Goal: Download file/media

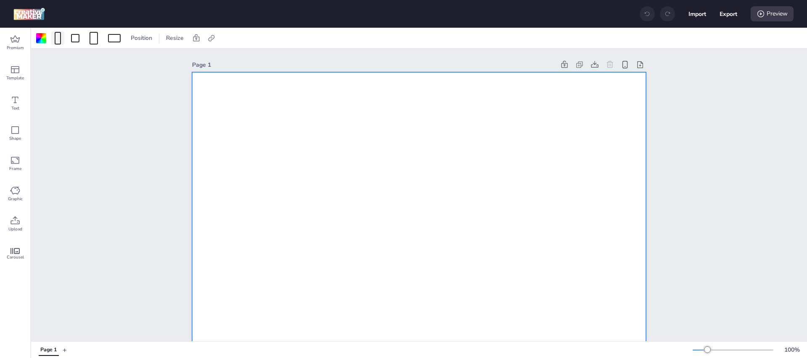
click at [60, 35] on div at bounding box center [58, 38] width 6 height 13
click at [50, 74] on button "1080 x 1920 px" at bounding box center [53, 73] width 42 height 12
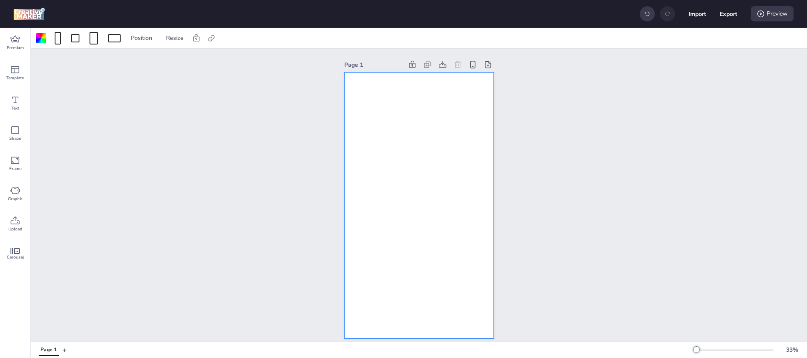
click at [435, 145] on div at bounding box center [419, 205] width 150 height 266
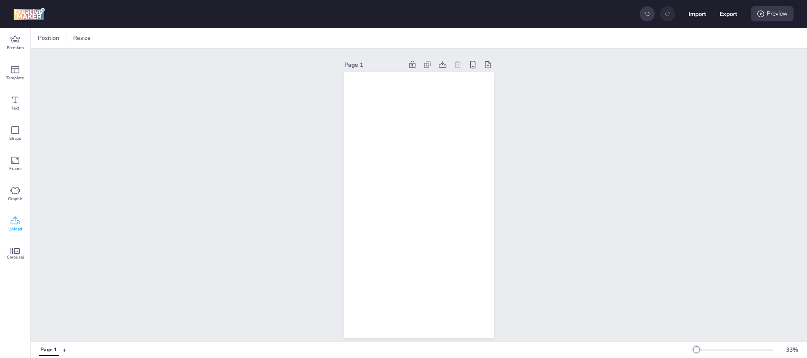
click at [16, 224] on icon at bounding box center [15, 221] width 10 height 10
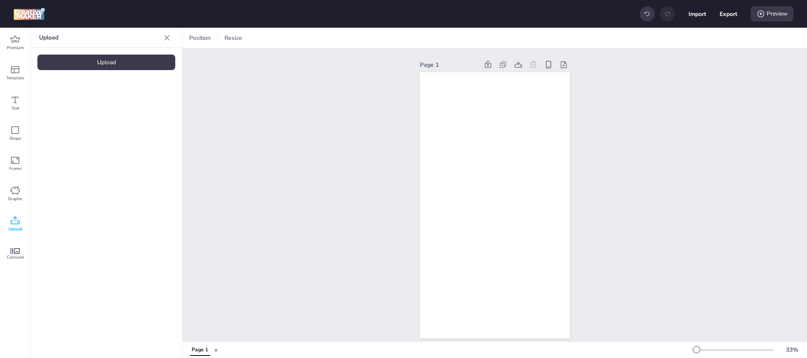
click at [102, 58] on div "Upload" at bounding box center [106, 63] width 138 height 16
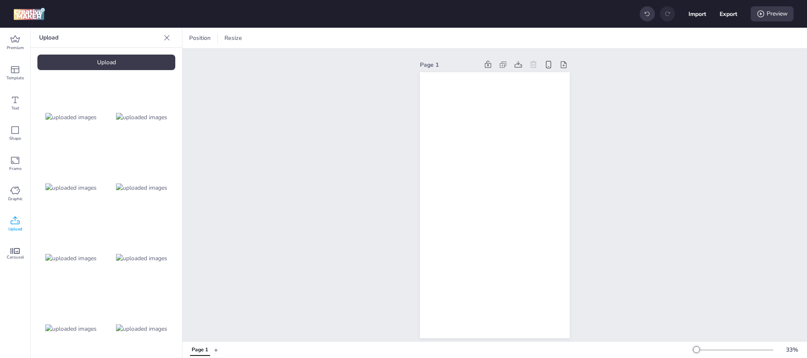
click at [146, 254] on img at bounding box center [141, 258] width 51 height 9
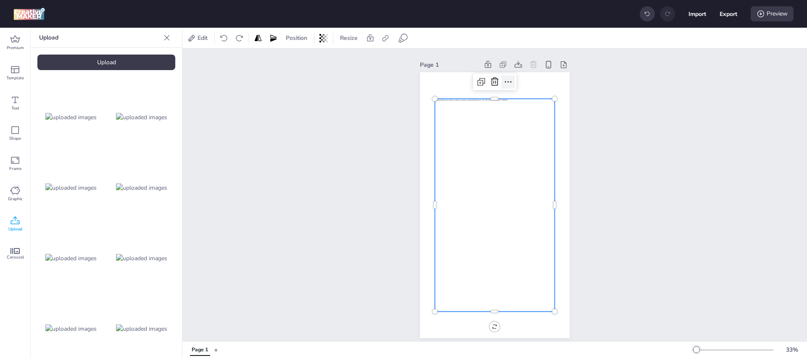
click at [506, 83] on icon at bounding box center [508, 82] width 10 height 10
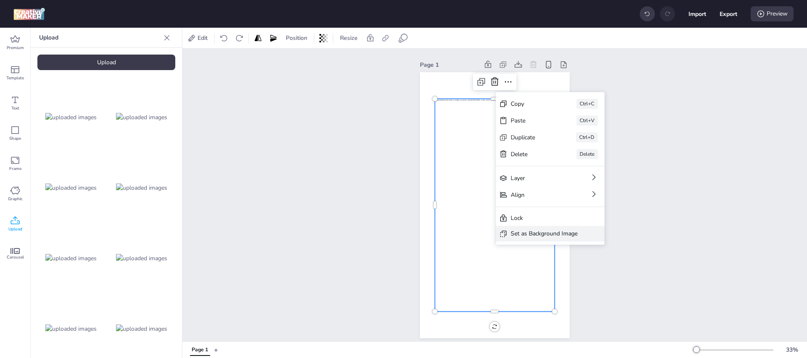
click at [540, 232] on div "Set as Background Image" at bounding box center [544, 233] width 67 height 9
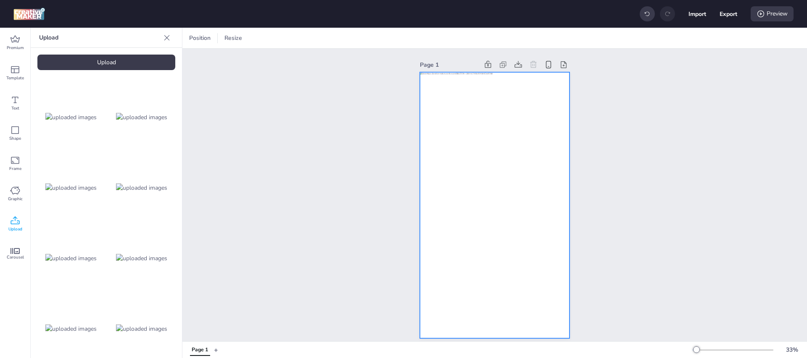
click at [590, 124] on div "Page 1" at bounding box center [494, 199] width 624 height 300
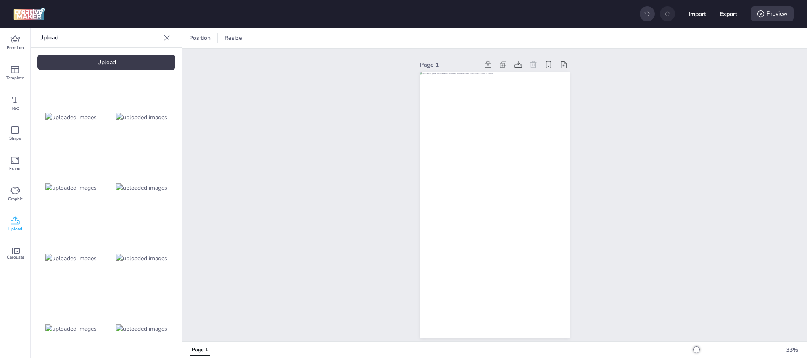
click at [513, 109] on div at bounding box center [495, 205] width 150 height 266
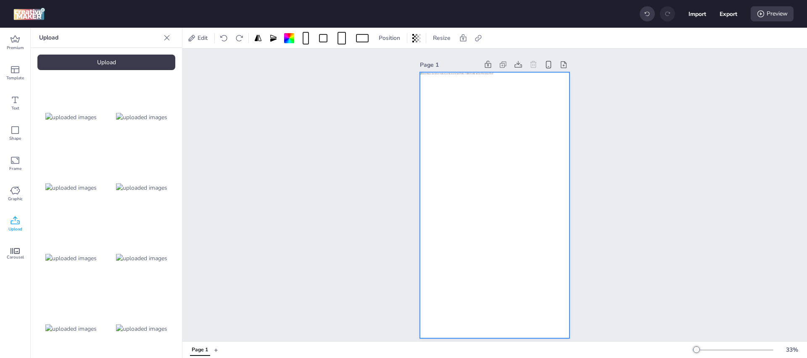
click at [493, 157] on div at bounding box center [495, 205] width 150 height 266
click at [479, 38] on icon at bounding box center [478, 38] width 8 height 8
click at [417, 55] on span "Activate hyperlink" at bounding box center [423, 59] width 47 height 9
click at [395, 60] on input "Activate hyperlink" at bounding box center [392, 62] width 5 height 5
checkbox input "true"
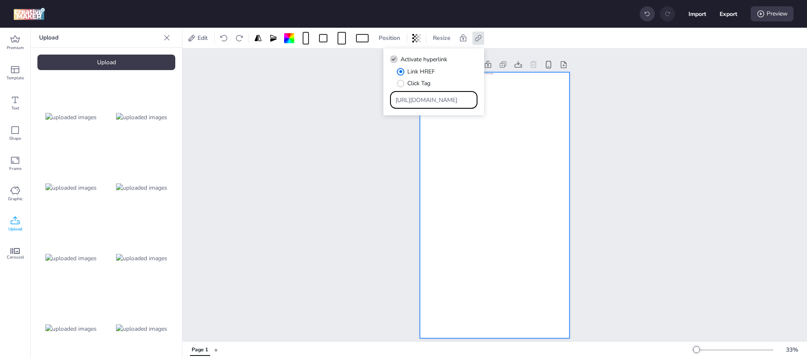
drag, startPoint x: 449, startPoint y: 97, endPoint x: 330, endPoint y: 95, distance: 119.4
click at [331, 95] on body "Import Export Preview Premium Template Text Shape Frame Graphic Upload Carousel…" at bounding box center [403, 179] width 807 height 358
paste input "[DOMAIN_NAME][URL]"
type input "[URL][DOMAIN_NAME]"
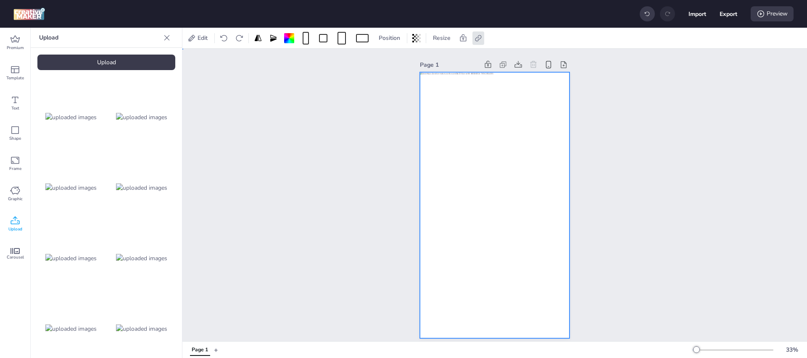
click at [646, 113] on div "Page 1" at bounding box center [494, 199] width 624 height 300
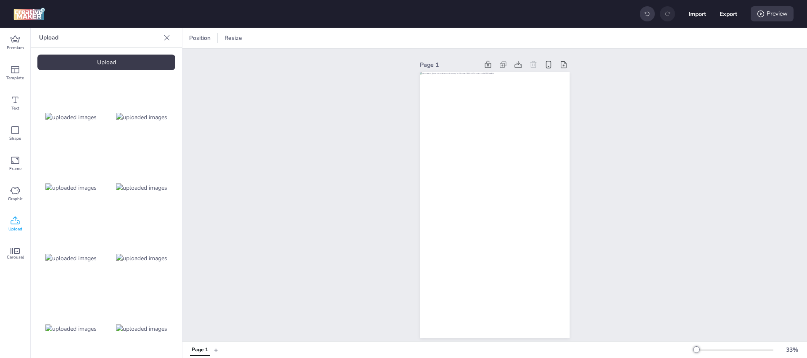
click at [215, 352] on button "+" at bounding box center [216, 350] width 4 height 15
click at [134, 325] on img at bounding box center [141, 329] width 51 height 9
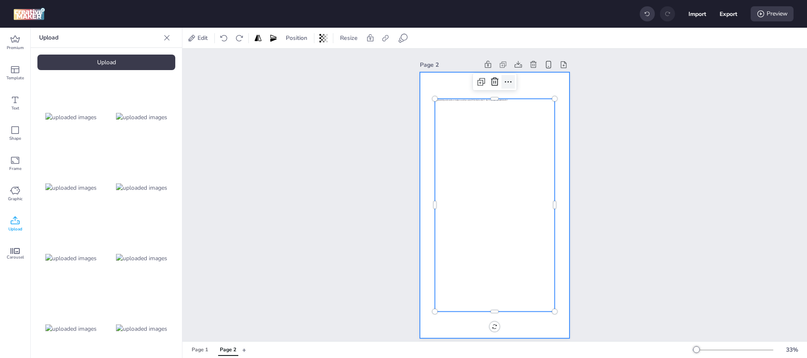
click at [504, 84] on icon at bounding box center [508, 82] width 10 height 10
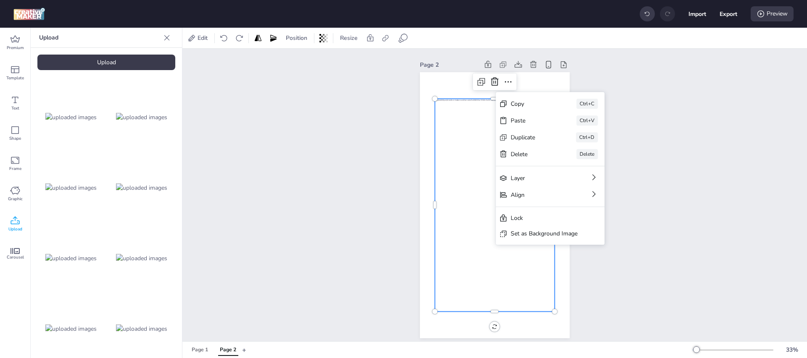
click at [530, 235] on div "Set as Background Image" at bounding box center [544, 233] width 67 height 9
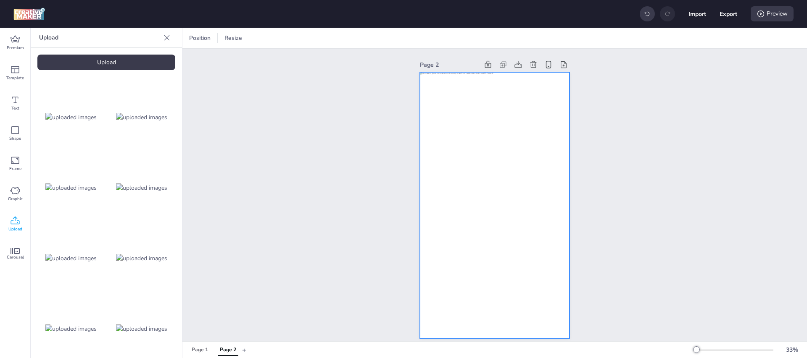
click at [482, 132] on div at bounding box center [495, 205] width 150 height 266
click at [481, 38] on icon at bounding box center [478, 38] width 6 height 6
click at [427, 59] on span "Activate hyperlink" at bounding box center [423, 59] width 47 height 9
click at [395, 60] on input "Activate hyperlink" at bounding box center [392, 62] width 5 height 5
checkbox input "true"
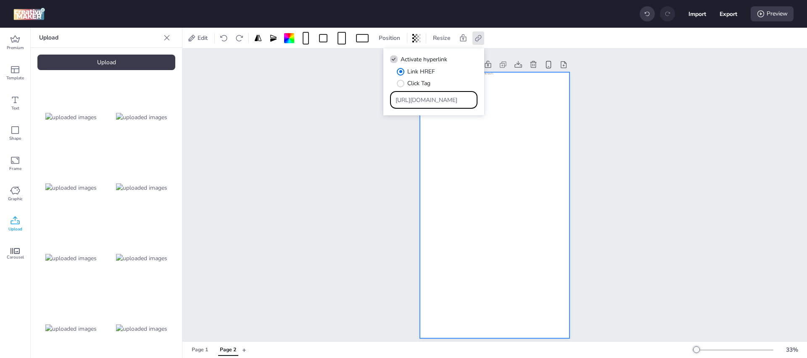
drag, startPoint x: 463, startPoint y: 102, endPoint x: 319, endPoint y: 97, distance: 144.2
click at [319, 97] on body "Import Export Preview Premium Template Text Shape Frame Graphic Upload Carousel…" at bounding box center [403, 179] width 807 height 358
paste input "[DOMAIN_NAME][URL]"
type input "[URL][DOMAIN_NAME]"
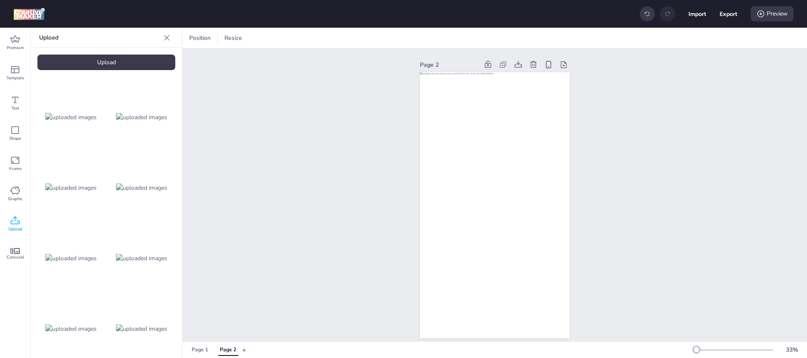
click at [243, 350] on button "+" at bounding box center [244, 350] width 4 height 15
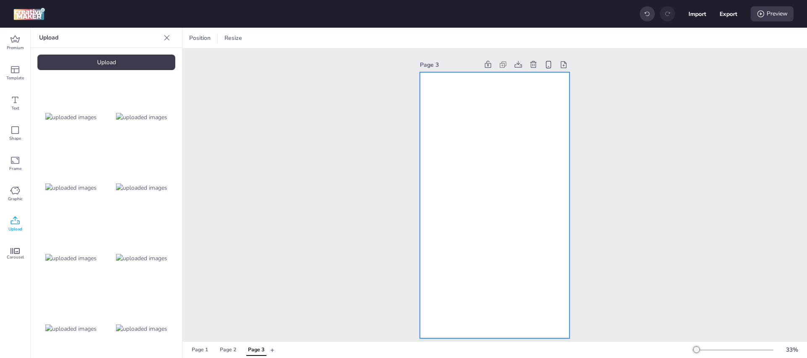
click at [466, 190] on div at bounding box center [495, 205] width 150 height 266
click at [464, 123] on div at bounding box center [495, 205] width 150 height 266
click at [265, 39] on div at bounding box center [265, 38] width 13 height 8
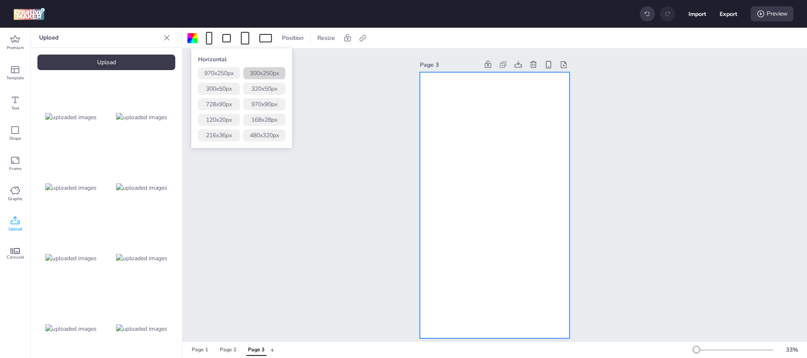
click at [266, 73] on button "300 x 250 px" at bounding box center [264, 73] width 42 height 12
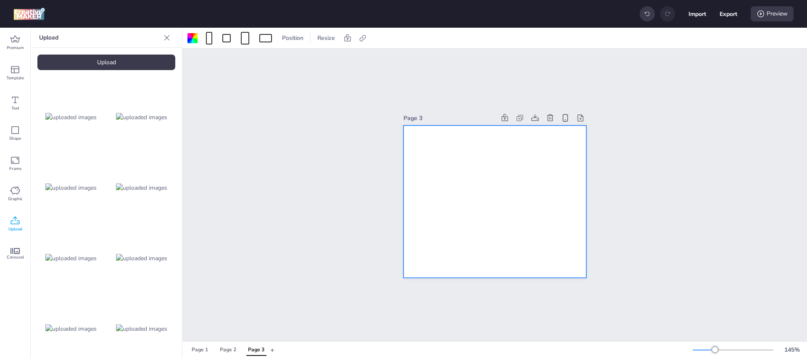
click at [76, 184] on img at bounding box center [70, 188] width 51 height 9
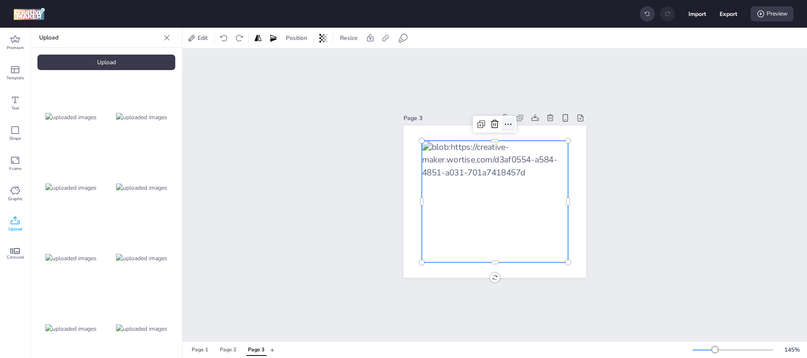
click at [503, 124] on icon at bounding box center [508, 124] width 10 height 10
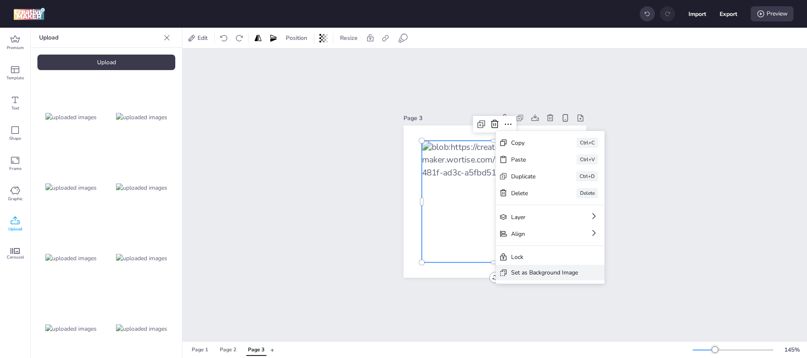
click at [543, 272] on div "Set as Background Image" at bounding box center [544, 273] width 67 height 9
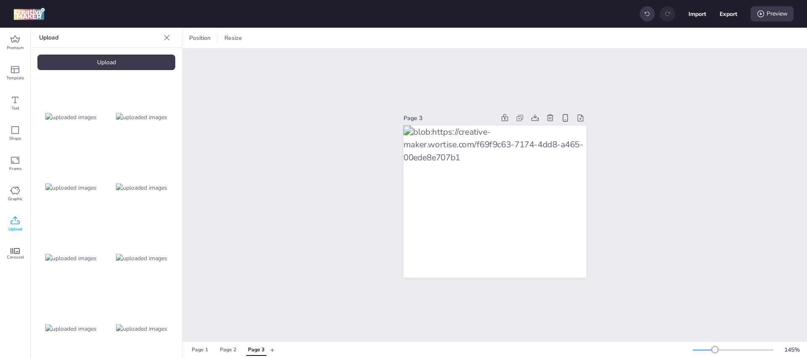
click at [272, 351] on button "+" at bounding box center [272, 350] width 4 height 15
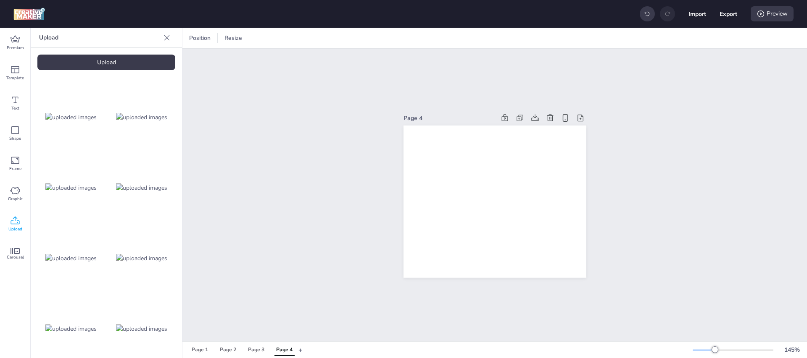
click at [154, 184] on img at bounding box center [141, 188] width 51 height 9
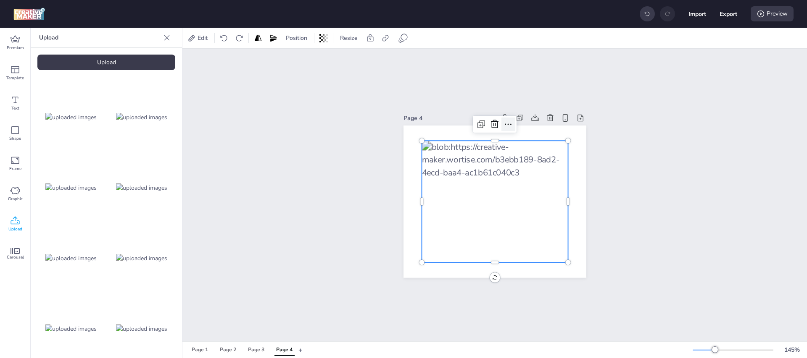
click at [503, 124] on icon at bounding box center [508, 124] width 10 height 10
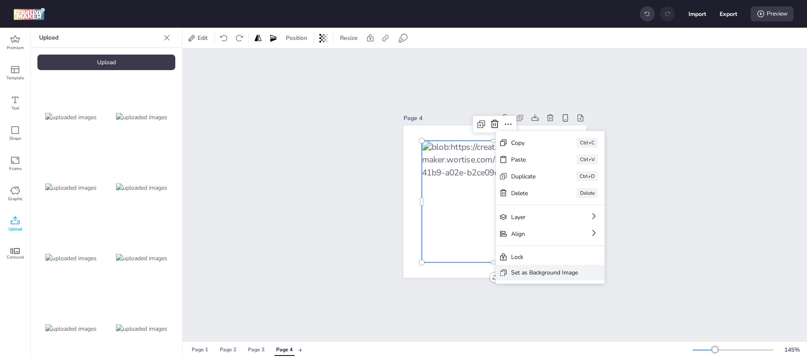
click at [548, 269] on div "Set as Background Image" at bounding box center [544, 273] width 67 height 9
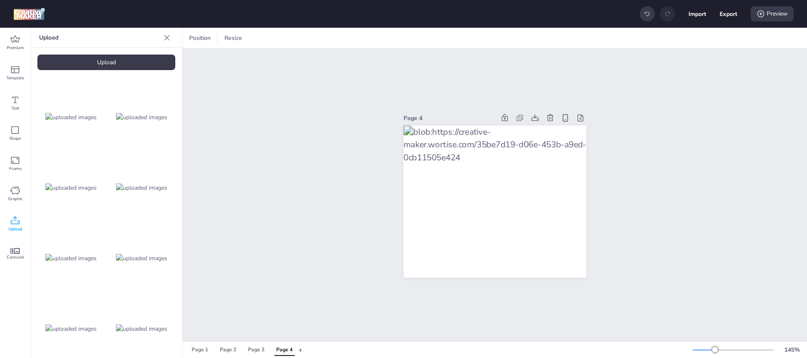
click at [209, 124] on div "Page 4" at bounding box center [494, 195] width 624 height 293
click at [300, 350] on button "+" at bounding box center [300, 350] width 4 height 15
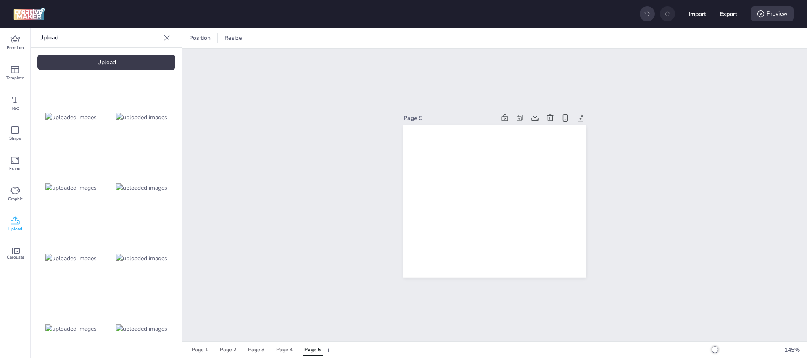
click at [511, 161] on div at bounding box center [494, 202] width 183 height 153
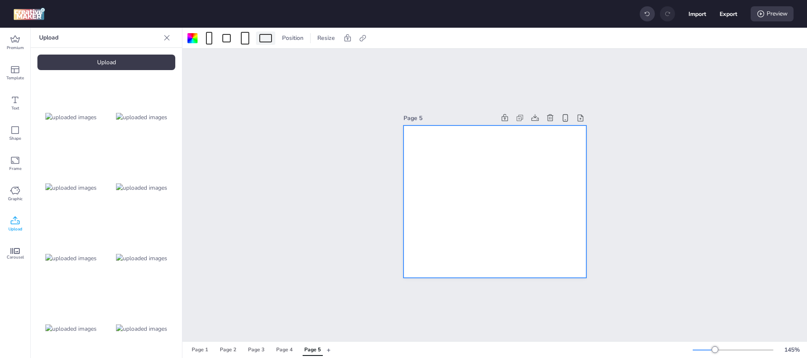
click at [263, 40] on div at bounding box center [265, 38] width 13 height 8
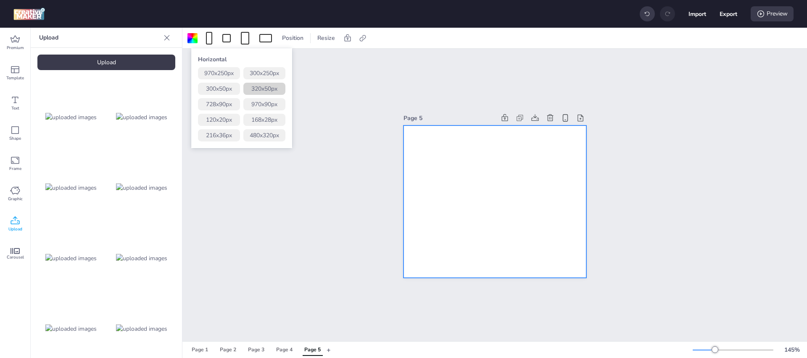
click at [269, 90] on button "320 x 50 px" at bounding box center [264, 89] width 42 height 12
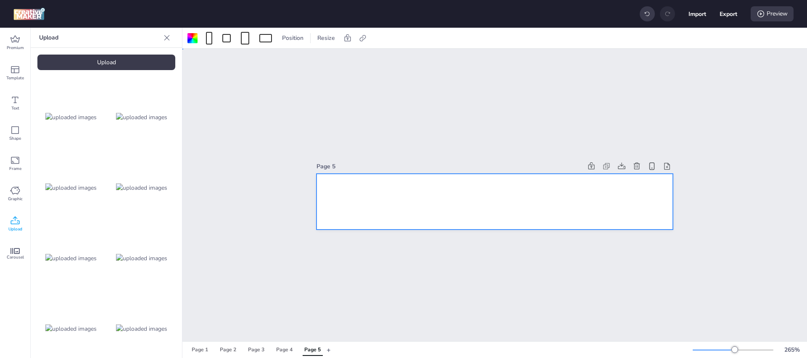
click at [504, 205] on div at bounding box center [494, 202] width 356 height 56
click at [78, 116] on img at bounding box center [70, 117] width 51 height 9
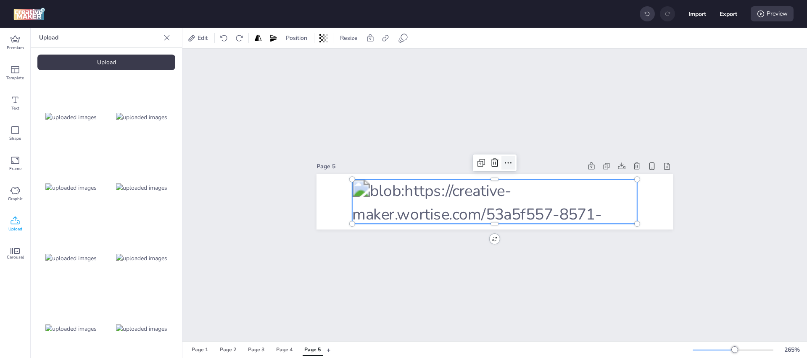
click at [507, 161] on icon at bounding box center [508, 163] width 10 height 10
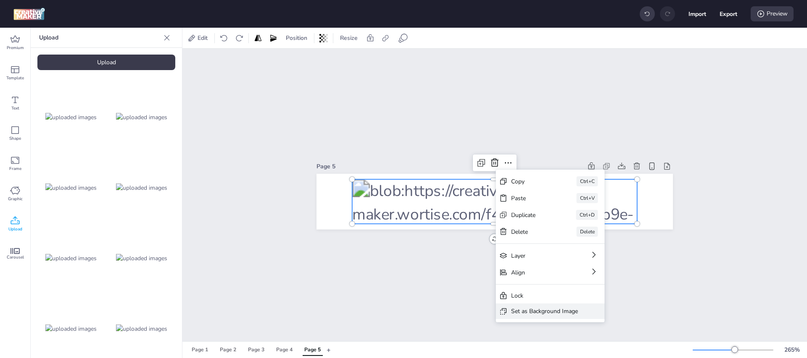
click at [544, 310] on div "Set as Background Image" at bounding box center [544, 311] width 67 height 9
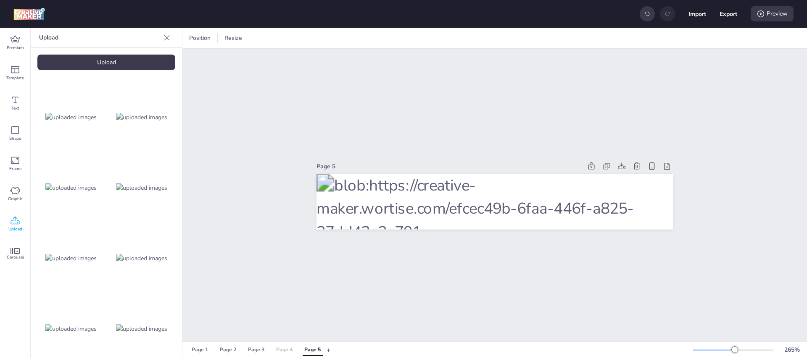
click at [288, 348] on div "Page 4" at bounding box center [284, 351] width 16 height 8
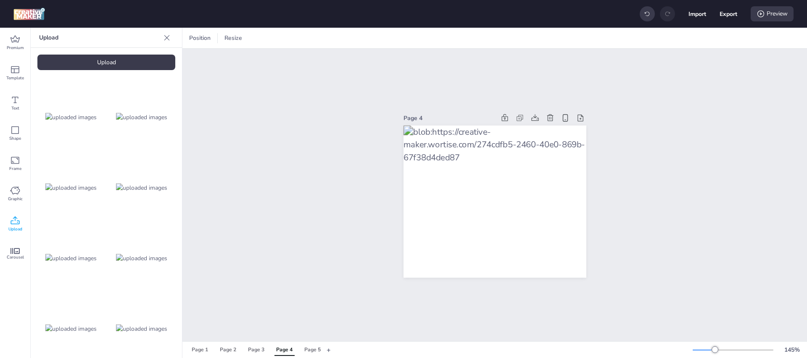
click at [461, 158] on div at bounding box center [494, 202] width 183 height 153
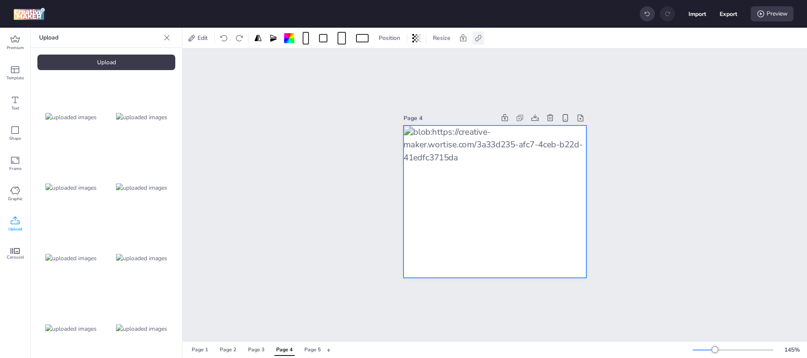
click at [477, 39] on icon at bounding box center [478, 38] width 8 height 8
click at [416, 63] on label "Activate hyperlink" at bounding box center [418, 59] width 63 height 15
click at [395, 63] on input "Activate hyperlink" at bounding box center [392, 62] width 5 height 5
checkbox input "true"
drag, startPoint x: 453, startPoint y: 102, endPoint x: 341, endPoint y: 100, distance: 111.8
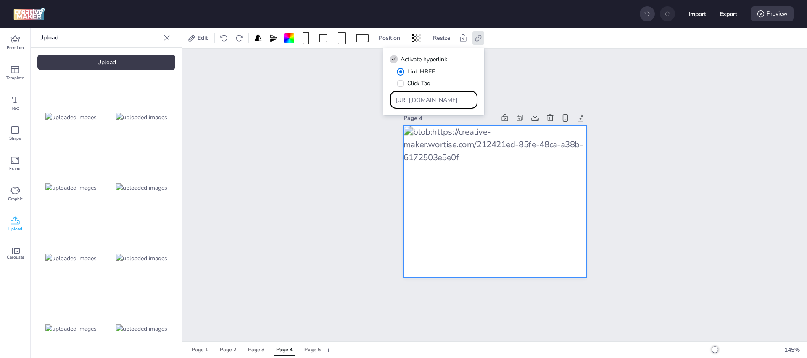
click at [330, 99] on body "Import Export Preview Premium Template Text Shape Frame Graphic Upload Carousel…" at bounding box center [403, 179] width 807 height 358
paste input "[DOMAIN_NAME][URL]"
type input "[URL][DOMAIN_NAME]"
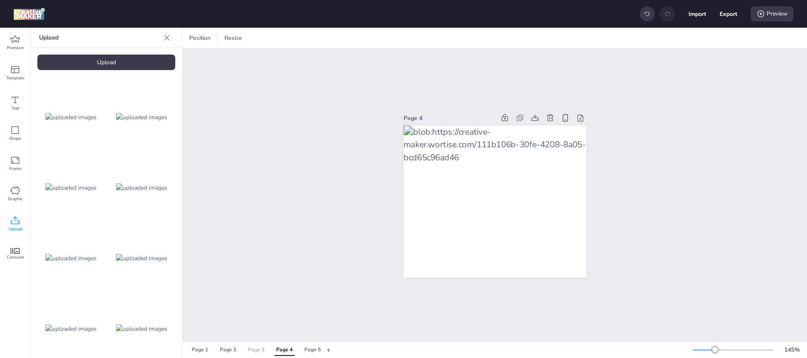
click at [258, 349] on div "Page 3" at bounding box center [256, 351] width 16 height 8
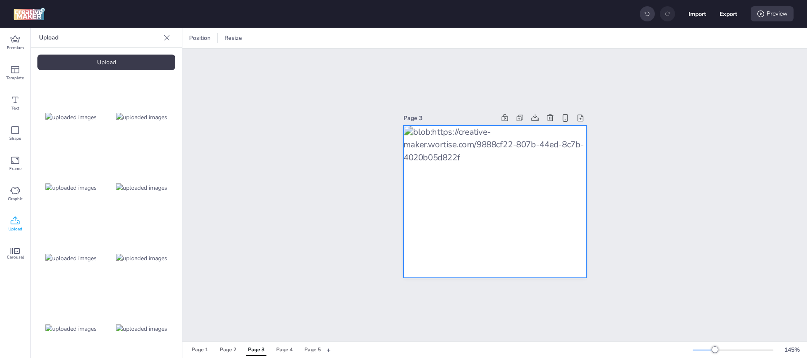
click at [496, 178] on div at bounding box center [494, 202] width 183 height 153
click at [482, 39] on icon at bounding box center [478, 38] width 8 height 8
click at [428, 56] on span "Activate hyperlink" at bounding box center [423, 59] width 47 height 9
click at [395, 60] on input "Activate hyperlink" at bounding box center [392, 62] width 5 height 5
checkbox input "true"
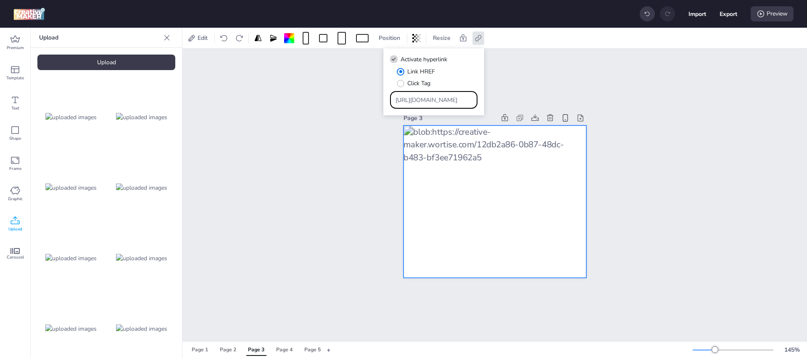
drag, startPoint x: 461, startPoint y: 98, endPoint x: 331, endPoint y: 95, distance: 129.5
click at [331, 95] on body "Import Export Preview Premium Template Text Shape Frame Graphic Upload Carousel…" at bounding box center [403, 179] width 807 height 358
paste input "[DOMAIN_NAME][URL]"
type input "[URL][DOMAIN_NAME]"
click at [763, 167] on div "Page 3" at bounding box center [494, 195] width 624 height 293
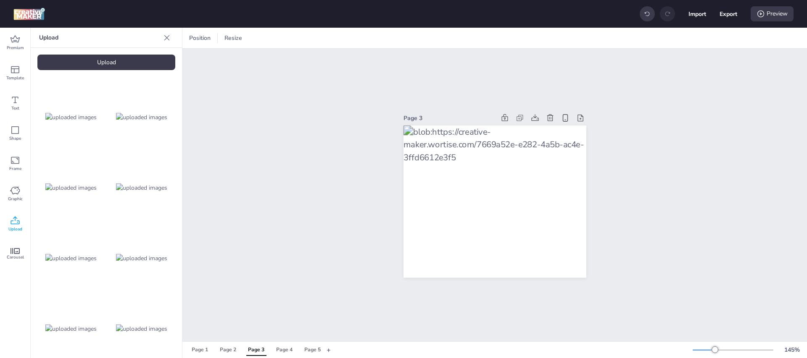
click at [524, 194] on div at bounding box center [494, 202] width 183 height 153
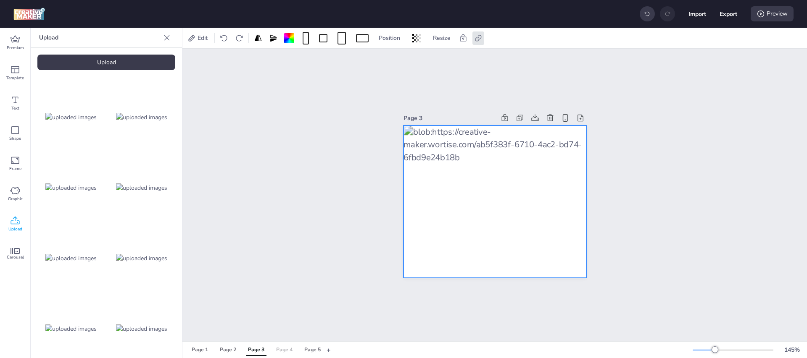
click at [287, 351] on div "Page 4" at bounding box center [284, 351] width 16 height 8
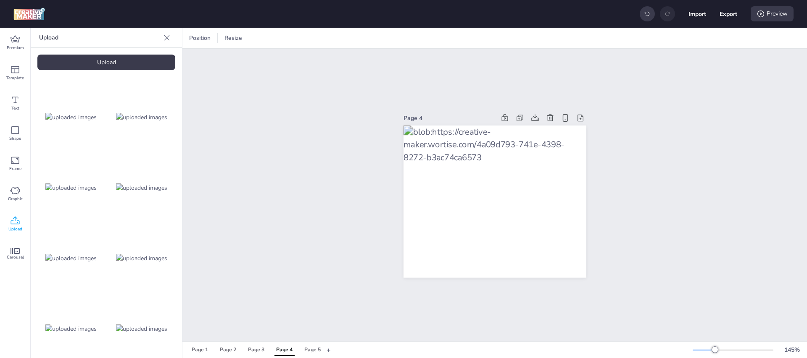
click at [506, 185] on div at bounding box center [494, 202] width 183 height 153
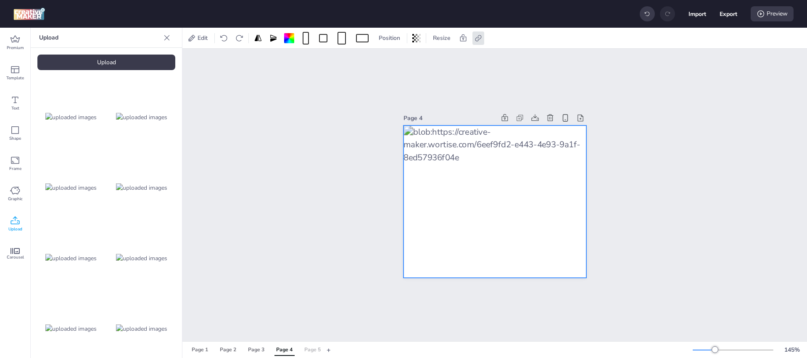
click at [308, 347] on div "Page 5" at bounding box center [312, 351] width 16 height 8
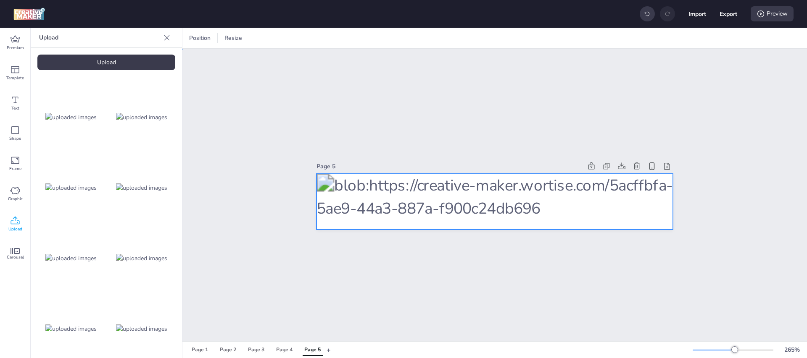
click at [465, 191] on div at bounding box center [494, 202] width 356 height 56
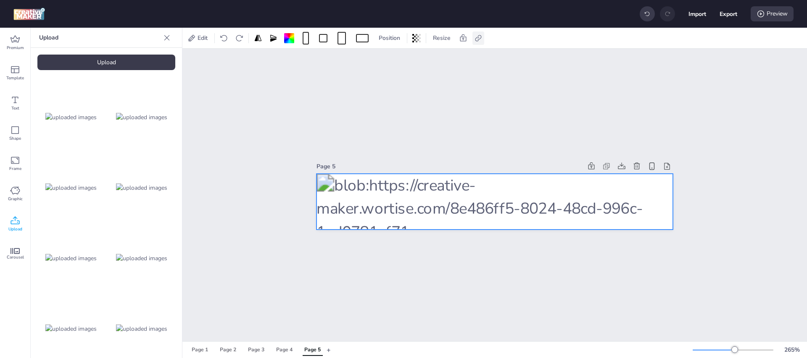
click at [480, 35] on icon at bounding box center [478, 38] width 6 height 6
click at [430, 55] on span "Activate hyperlink" at bounding box center [423, 59] width 47 height 9
click at [395, 60] on input "Activate hyperlink" at bounding box center [392, 62] width 5 height 5
checkbox input "true"
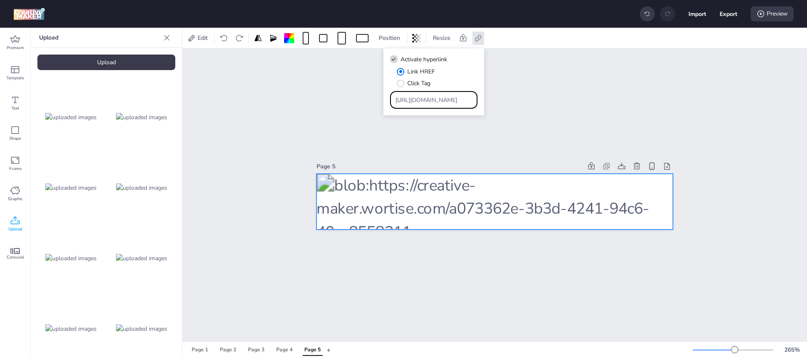
drag, startPoint x: 452, startPoint y: 98, endPoint x: 288, endPoint y: 97, distance: 163.9
click at [288, 97] on body "Import Export Preview Premium Template Text Shape Frame Graphic Upload Carousel…" at bounding box center [403, 179] width 807 height 358
paste input "[DOMAIN_NAME][URL]"
type input "[URL][DOMAIN_NAME]"
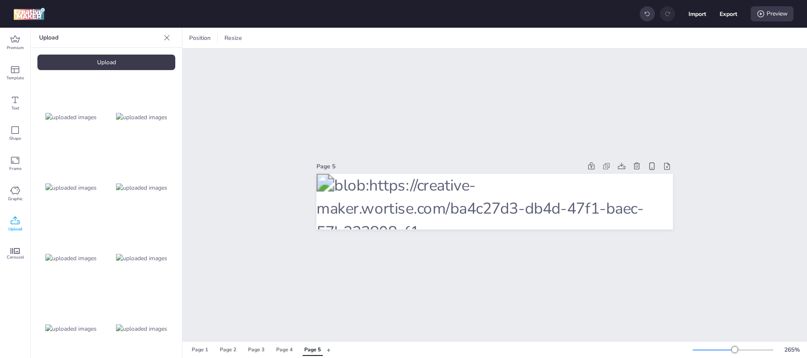
click at [329, 350] on button "+" at bounding box center [329, 350] width 4 height 15
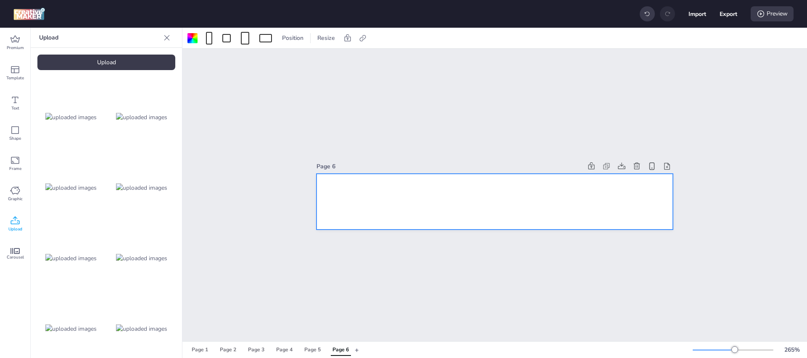
click at [130, 113] on img at bounding box center [141, 117] width 51 height 9
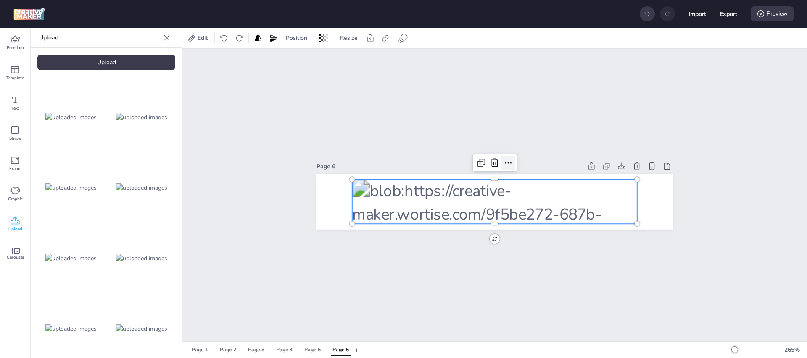
click at [503, 161] on icon at bounding box center [508, 163] width 10 height 10
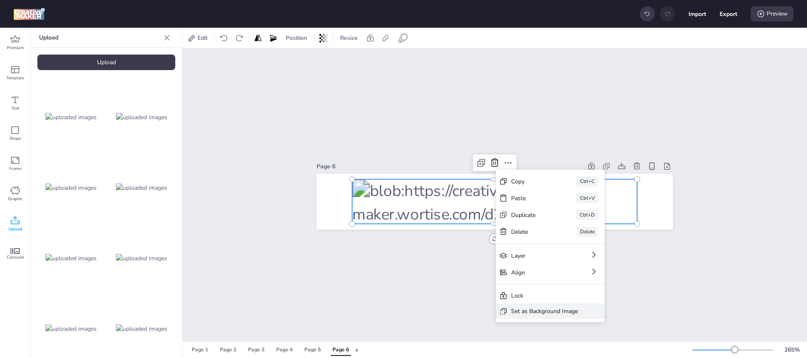
click at [529, 311] on div "Set as Background Image" at bounding box center [544, 311] width 67 height 9
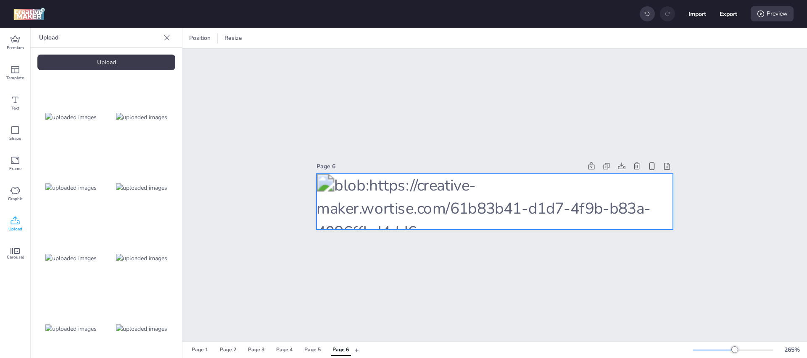
click at [467, 188] on div at bounding box center [494, 202] width 356 height 56
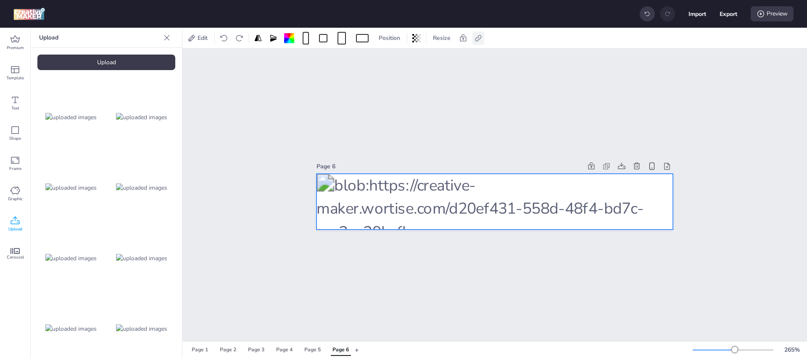
click at [474, 36] on icon at bounding box center [478, 38] width 8 height 8
click at [428, 61] on span "Activate hyperlink" at bounding box center [423, 59] width 47 height 9
click at [395, 61] on input "Activate hyperlink" at bounding box center [392, 62] width 5 height 5
checkbox input "true"
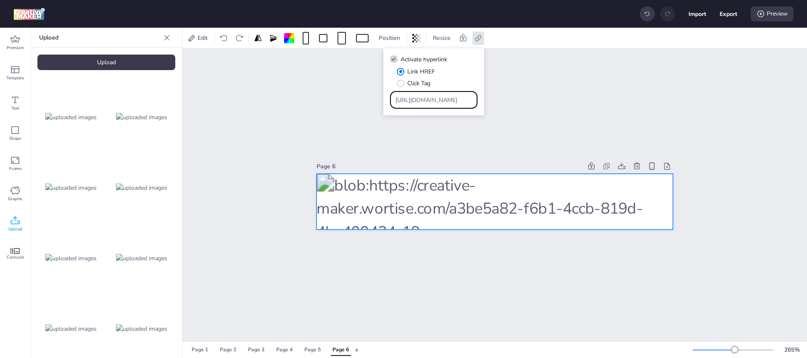
drag, startPoint x: 457, startPoint y: 98, endPoint x: 232, endPoint y: 91, distance: 225.4
click at [232, 90] on body "Import Export Preview Premium Template Text Shape Frame Graphic Upload Carousel…" at bounding box center [403, 179] width 807 height 358
paste input "[DOMAIN_NAME][URL]"
type input "[URL][DOMAIN_NAME]"
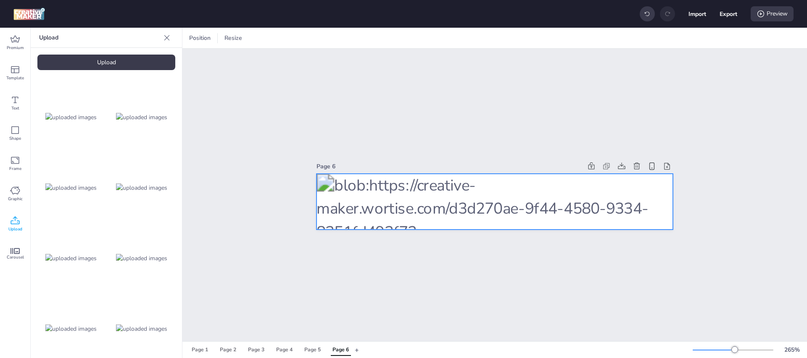
click at [607, 192] on div at bounding box center [494, 202] width 356 height 56
click at [357, 276] on div "Page 6" at bounding box center [494, 195] width 624 height 293
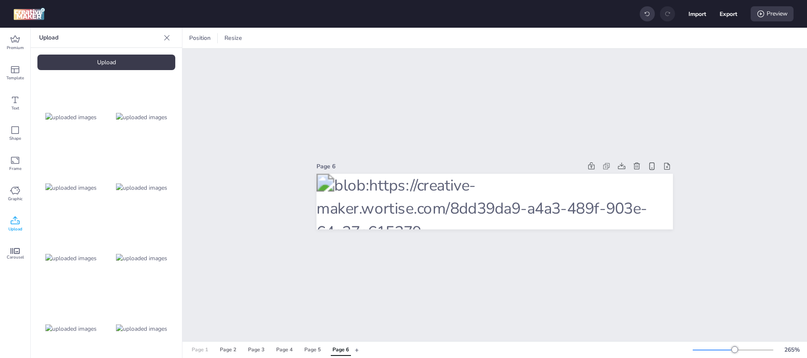
click at [204, 350] on div "Page 1" at bounding box center [200, 351] width 16 height 8
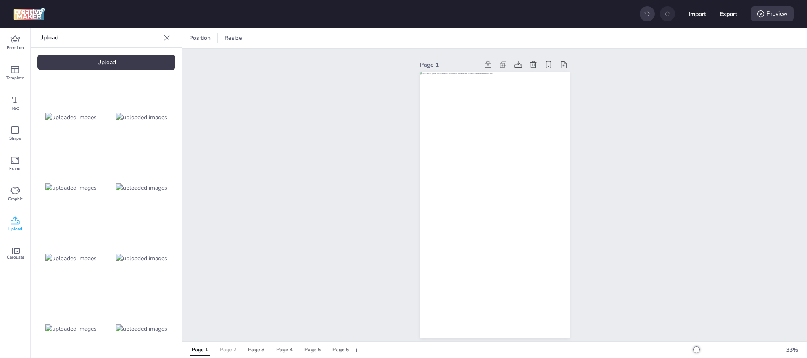
click at [229, 349] on div "Page 2" at bounding box center [228, 351] width 16 height 8
click at [258, 350] on div "Page 3" at bounding box center [256, 351] width 16 height 8
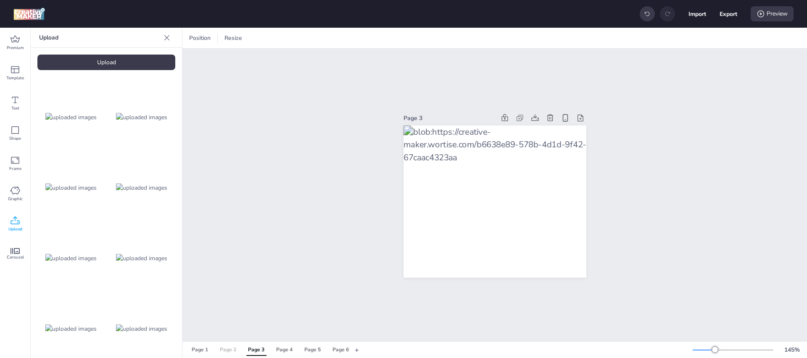
click at [229, 349] on div "Page 2" at bounding box center [228, 351] width 16 height 8
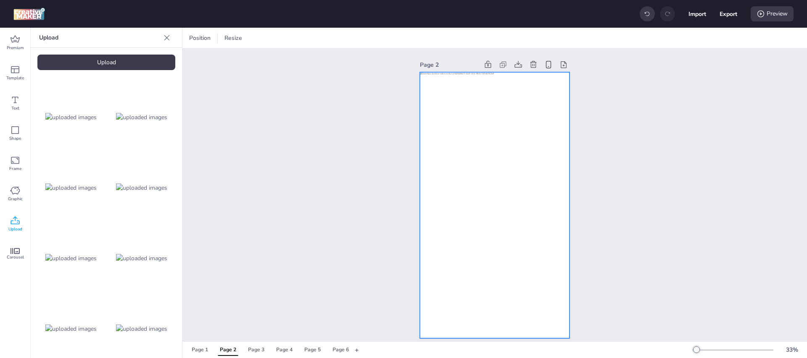
click at [515, 185] on div at bounding box center [495, 205] width 150 height 266
click at [481, 37] on icon at bounding box center [478, 38] width 8 height 8
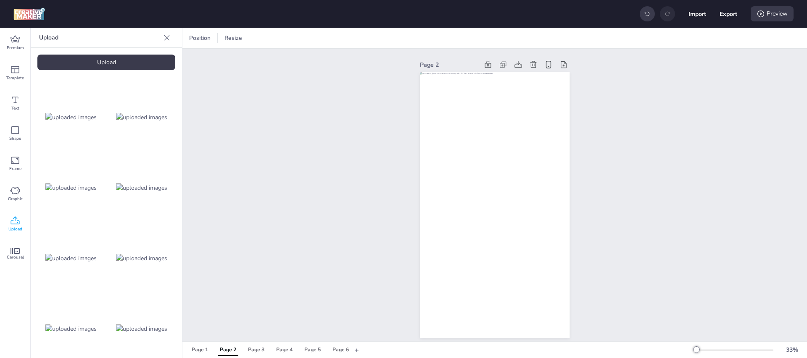
click at [743, 63] on div "Page 2" at bounding box center [494, 199] width 624 height 300
click at [726, 15] on button "Export" at bounding box center [728, 14] width 18 height 18
select select "html"
select select "all"
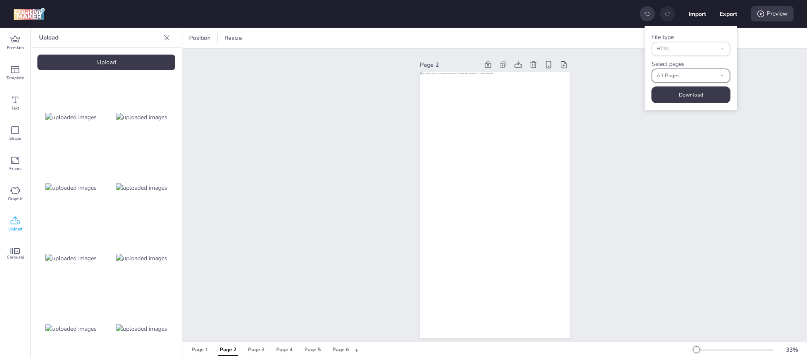
click at [700, 71] on div "All Pages" at bounding box center [686, 75] width 60 height 13
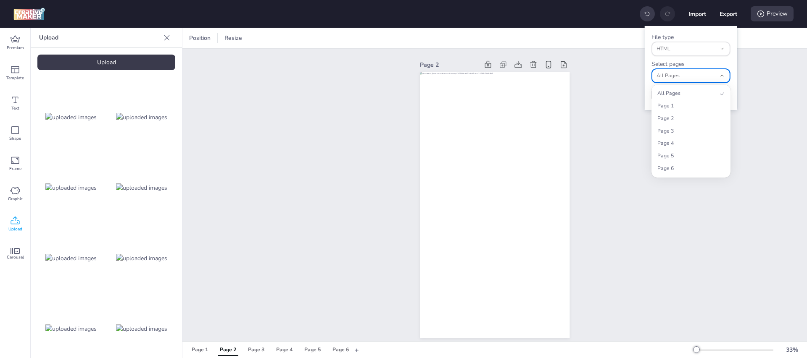
click at [700, 71] on div "All Pages" at bounding box center [686, 75] width 60 height 13
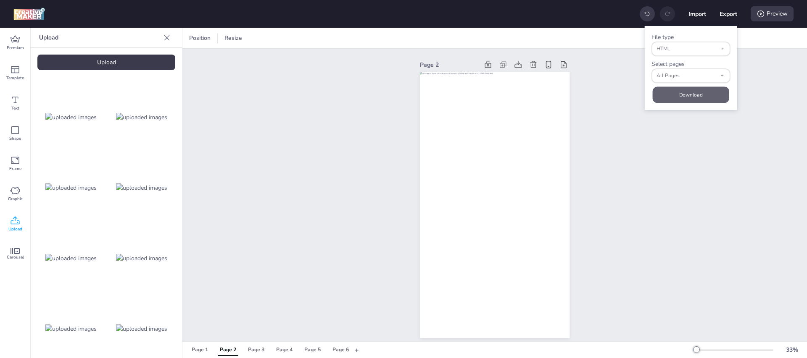
click at [694, 94] on button "Download" at bounding box center [690, 95] width 76 height 16
click at [681, 178] on div "Page 2" at bounding box center [494, 199] width 624 height 300
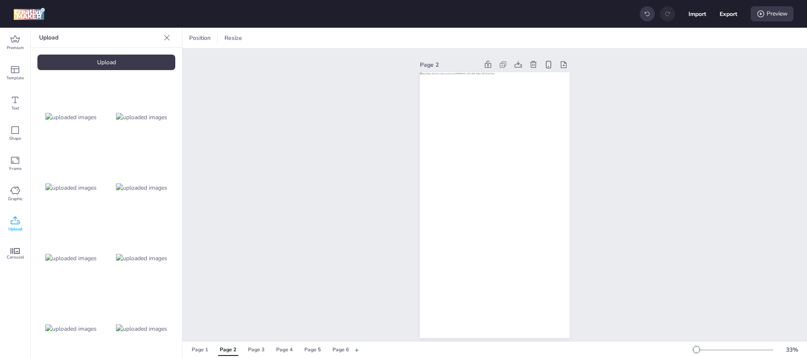
click at [651, 217] on div "Page 2" at bounding box center [494, 199] width 624 height 300
